Goal: Navigation & Orientation: Find specific page/section

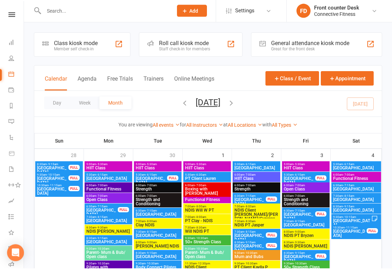
scroll to position [74, 0]
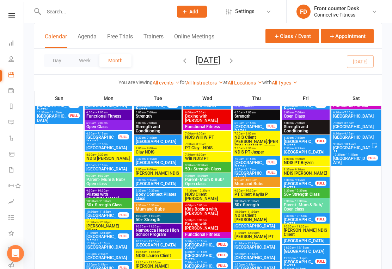
click at [282, 69] on div "Day Week Month [DATE] [DATE] Sun Mon Tue Wed Thu Fri Sat 28 29 30 01 02 03 04 0…" at bounding box center [208, 62] width 348 height 26
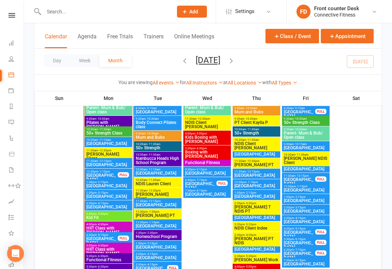
scroll to position [874, 0]
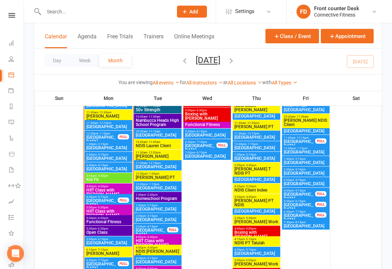
click at [76, 135] on div at bounding box center [59, 153] width 48 height 351
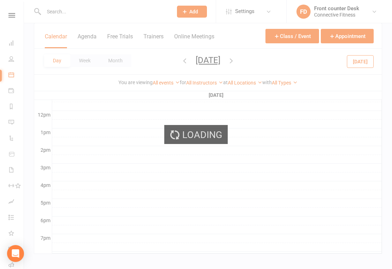
scroll to position [0, 0]
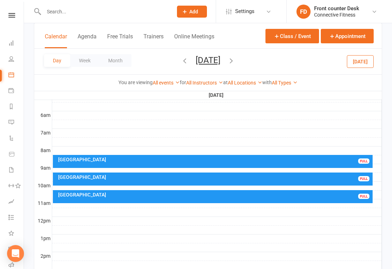
click at [88, 66] on button "Week" at bounding box center [84, 60] width 29 height 13
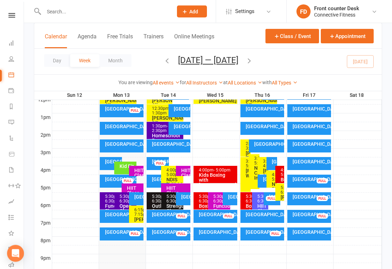
scroll to position [259, 0]
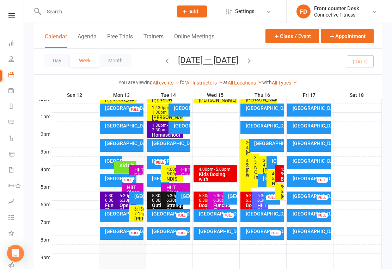
click at [108, 182] on div "[GEOGRAPHIC_DATA]" at bounding box center [120, 179] width 31 height 5
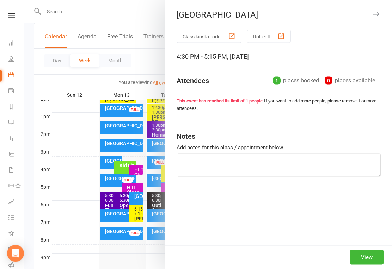
scroll to position [260, 0]
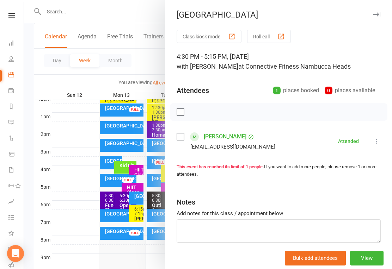
click at [56, 77] on div at bounding box center [208, 134] width 368 height 269
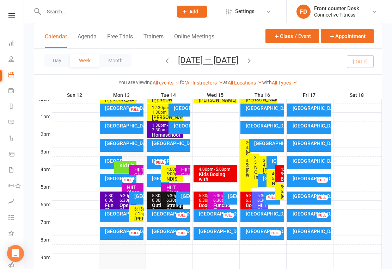
click at [112, 177] on div "[GEOGRAPHIC_DATA]" at bounding box center [120, 178] width 31 height 5
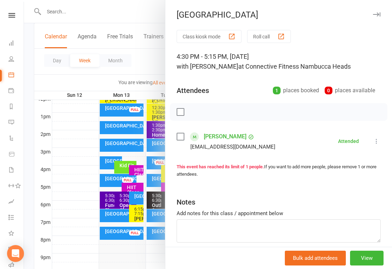
click at [64, 65] on div at bounding box center [208, 134] width 368 height 269
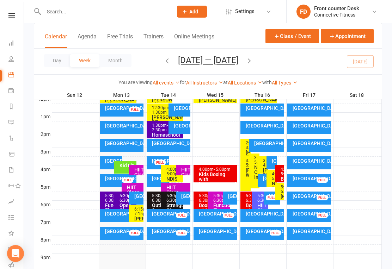
click at [57, 58] on button "Day" at bounding box center [57, 60] width 26 height 13
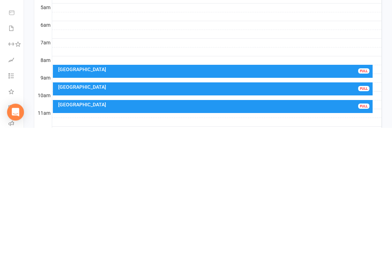
scroll to position [312, 0]
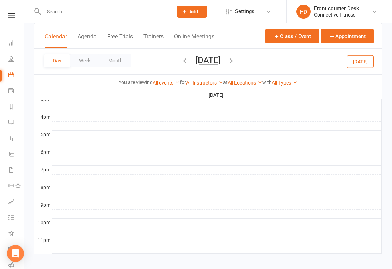
click at [235, 63] on icon "button" at bounding box center [231, 61] width 8 height 8
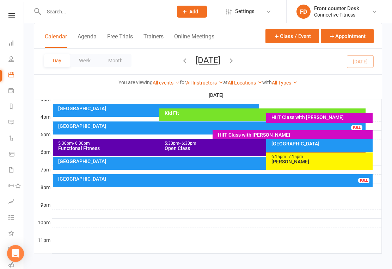
click at [73, 127] on div "[GEOGRAPHIC_DATA]" at bounding box center [211, 126] width 307 height 5
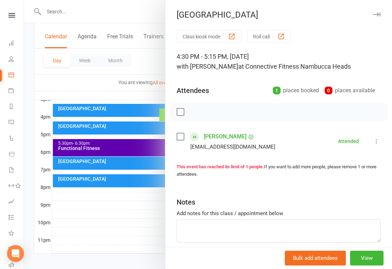
click at [59, 84] on div at bounding box center [208, 134] width 368 height 269
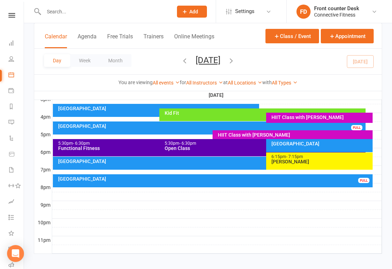
click at [331, 146] on div "[GEOGRAPHIC_DATA]" at bounding box center [321, 143] width 100 height 5
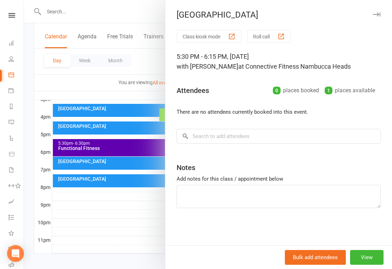
click at [57, 88] on div at bounding box center [208, 134] width 368 height 269
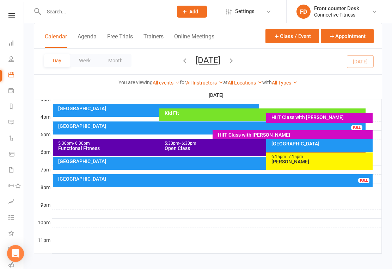
click at [75, 110] on div "[GEOGRAPHIC_DATA]" at bounding box center [158, 108] width 200 height 5
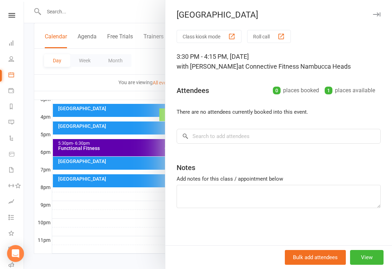
click at [50, 83] on div at bounding box center [208, 134] width 368 height 269
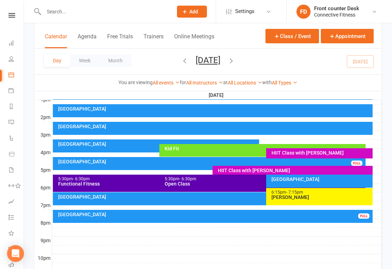
scroll to position [276, 0]
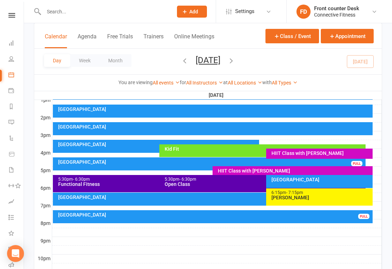
click at [9, 75] on icon at bounding box center [11, 75] width 6 height 6
click at [14, 48] on link "Dashboard" at bounding box center [16, 44] width 16 height 16
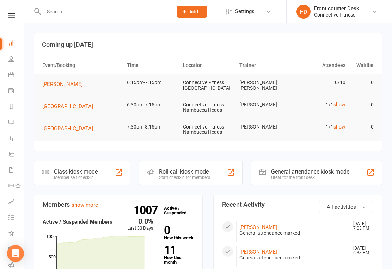
click at [341, 105] on link "show" at bounding box center [340, 105] width 12 height 6
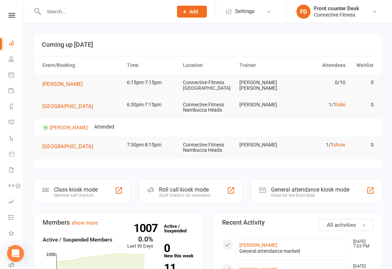
click at [59, 128] on link "[PERSON_NAME]" at bounding box center [69, 128] width 38 height 6
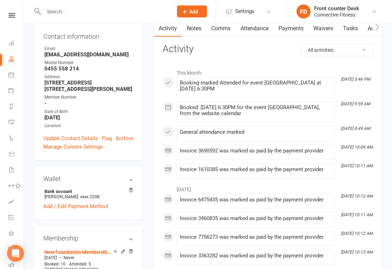
scroll to position [39, 0]
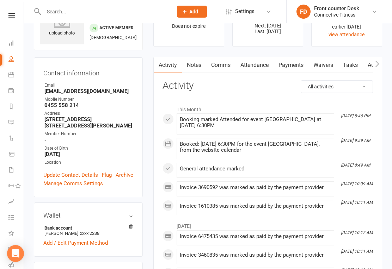
click at [15, 42] on link "Dashboard" at bounding box center [16, 44] width 16 height 16
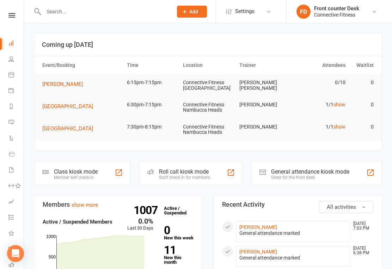
click at [341, 127] on link "show" at bounding box center [340, 127] width 12 height 6
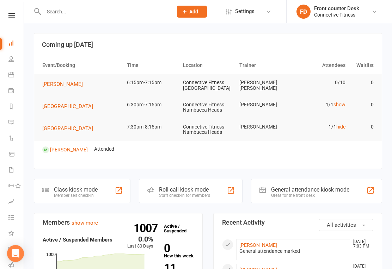
click at [342, 124] on link "hide" at bounding box center [340, 127] width 9 height 6
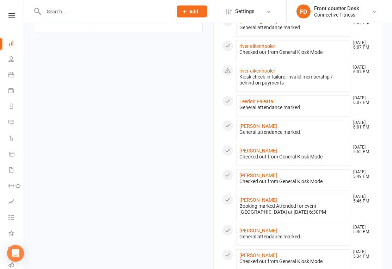
scroll to position [391, 0]
